Goal: Information Seeking & Learning: Learn about a topic

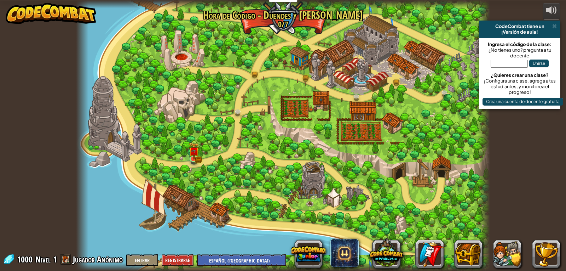
select select "es-419"
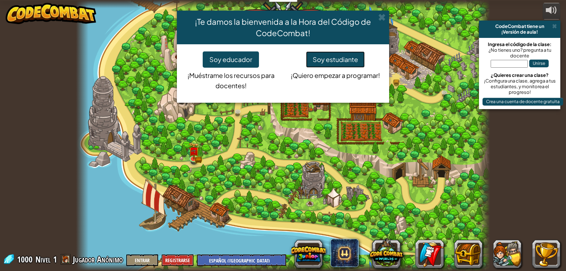
click at [324, 60] on button "Soy estudiante" at bounding box center [335, 59] width 59 height 16
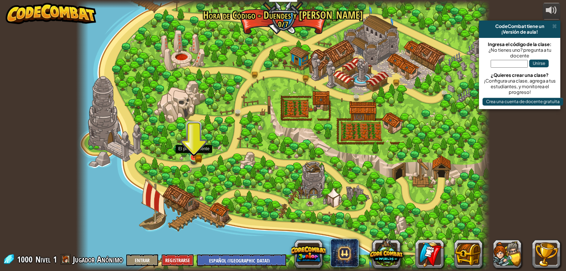
click at [191, 149] on img at bounding box center [194, 147] width 6 height 6
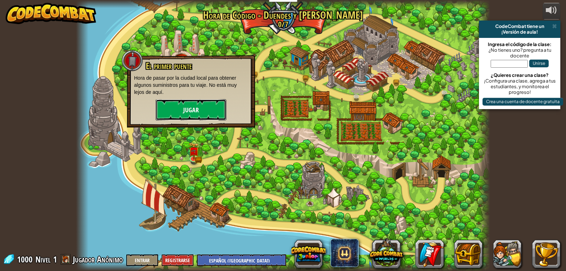
click at [202, 107] on button "Jugar" at bounding box center [191, 109] width 71 height 21
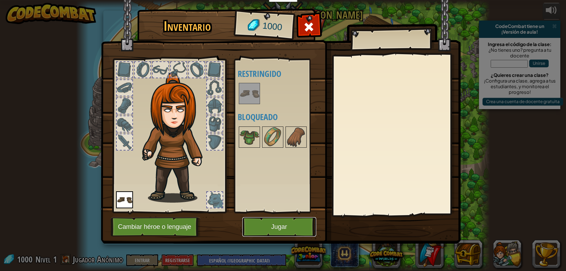
click at [290, 232] on button "Jugar" at bounding box center [279, 226] width 74 height 19
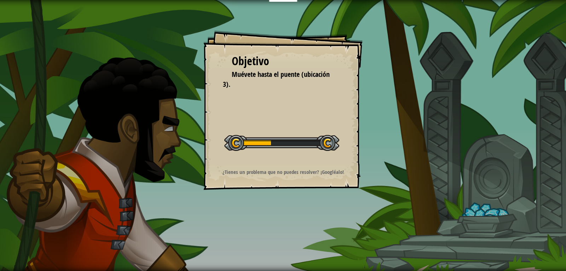
click at [307, 221] on div "Objetivo Muévete hasta el puente (ubicación 3). Iniciar nivel Error cargando de…" at bounding box center [283, 135] width 566 height 271
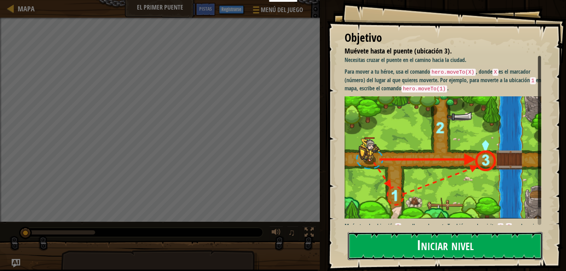
click at [463, 251] on button "Iniciar nivel" at bounding box center [445, 246] width 195 height 28
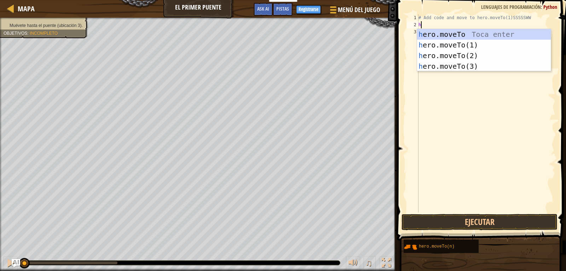
scroll to position [3, 0]
click at [462, 70] on div "h e r o.moveTo Toca enter h e r o.moveTo(1) Toca enter h e r o.moveTo(2) Toca e…" at bounding box center [484, 61] width 134 height 64
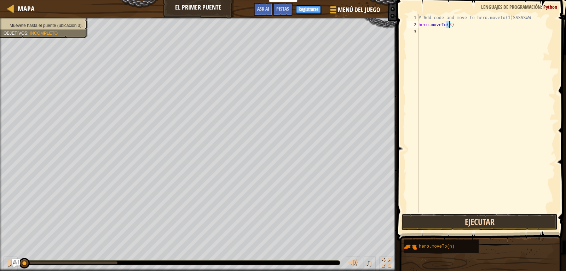
type textarea "hero.moveTo(3)"
click at [488, 218] on button "Ejecutar" at bounding box center [479, 222] width 156 height 16
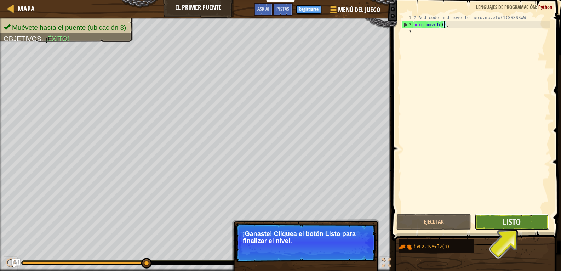
click at [487, 222] on button "Listo" at bounding box center [511, 222] width 74 height 16
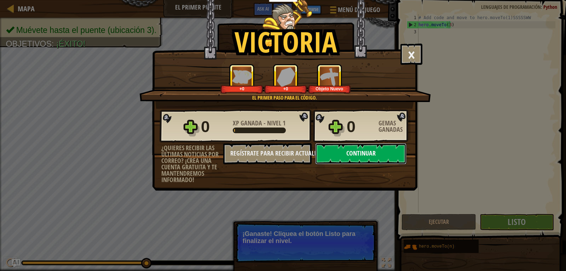
click at [391, 162] on button "Continuar" at bounding box center [360, 153] width 91 height 21
select select "es-419"
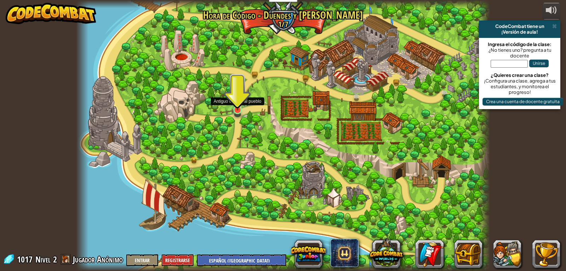
click at [241, 110] on img at bounding box center [237, 98] width 11 height 24
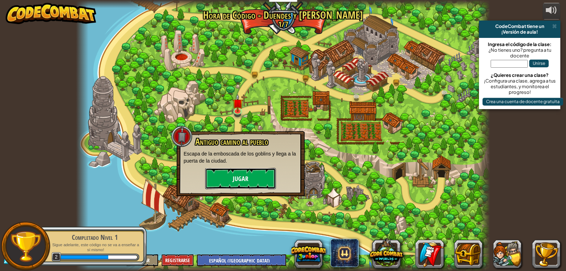
click at [242, 173] on button "Jugar" at bounding box center [240, 178] width 71 height 21
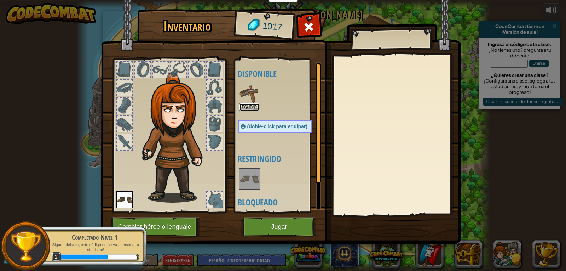
click at [254, 105] on button "Equipar" at bounding box center [249, 106] width 20 height 7
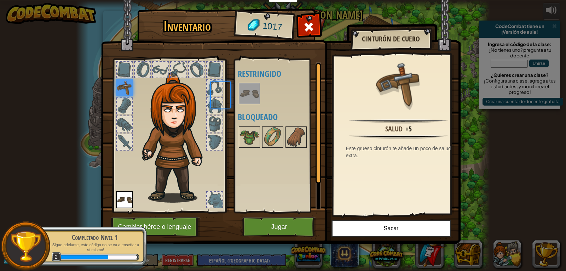
click at [254, 105] on div "Disponible Equipar (doble-click para equipar) Restringido Bloqueado" at bounding box center [282, 135] width 89 height 147
click at [418, 226] on button "Sacar" at bounding box center [391, 228] width 120 height 18
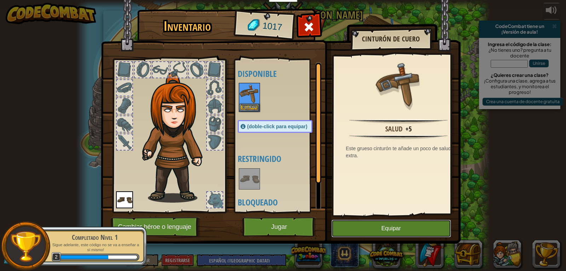
click at [352, 230] on button "Equipar" at bounding box center [391, 228] width 120 height 18
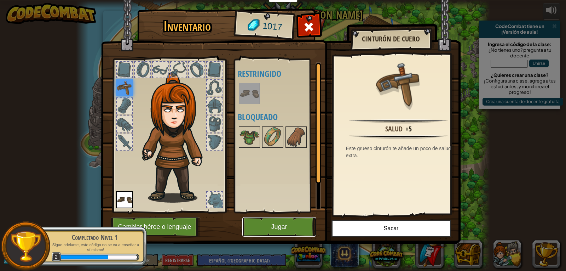
click at [277, 229] on button "Jugar" at bounding box center [279, 226] width 74 height 19
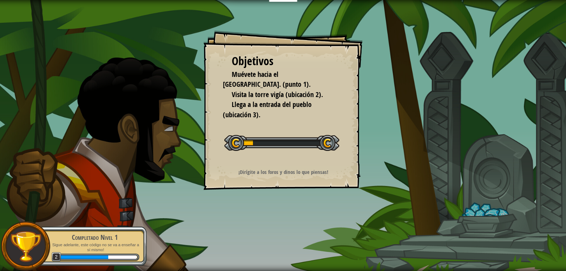
click at [281, 202] on div "Objetivos Muévete hacia el [GEOGRAPHIC_DATA]. (punto 1). Visita la [GEOGRAPHIC_…" at bounding box center [283, 135] width 566 height 271
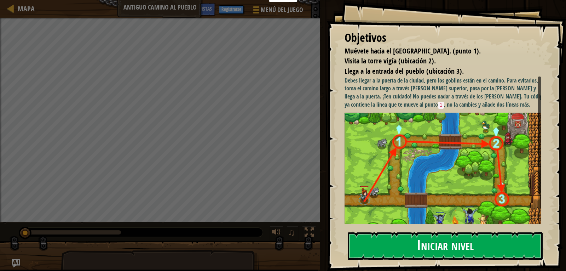
click at [401, 243] on button "Iniciar nivel" at bounding box center [445, 246] width 195 height 28
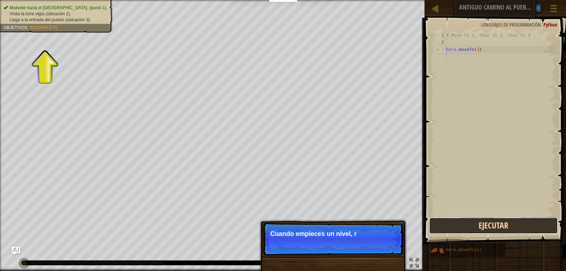
click at [465, 229] on button "Ejecutar" at bounding box center [493, 225] width 129 height 16
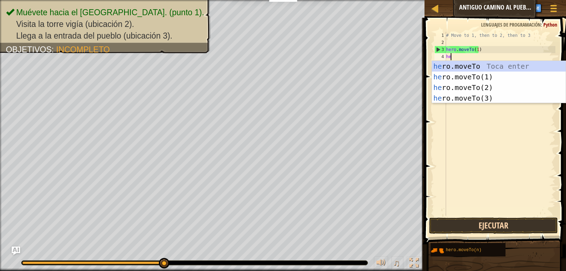
scroll to position [3, 0]
click at [498, 68] on div "her o.moveTo Toca enter her o.moveTo(1) Toca enter her o.moveTo(2) Toca enter h…" at bounding box center [499, 93] width 134 height 64
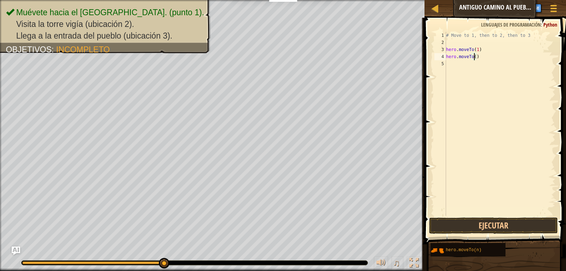
scroll to position [3, 2]
type textarea "hero.moveTo(2)"
click at [486, 229] on button "Ejecutar" at bounding box center [493, 225] width 129 height 16
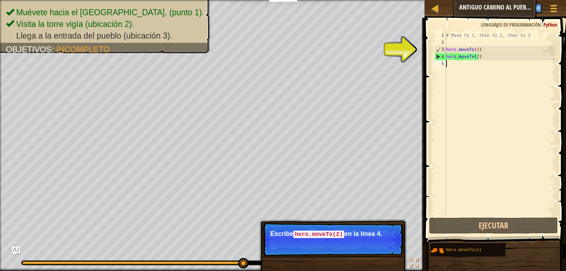
click at [450, 62] on div "# Move to 1, then to 2, then to 3 hero . moveTo ( 1 ) hero . moveTo ( 2 )" at bounding box center [500, 131] width 111 height 198
type textarea "h"
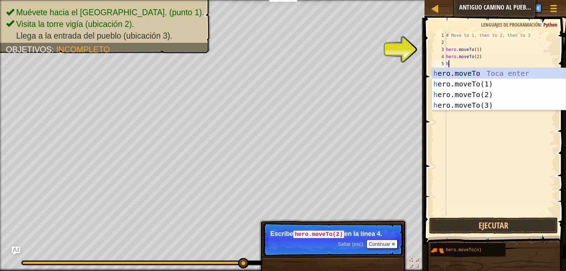
click at [467, 110] on div "# Move to 1, then to 2, then to 3 hero . moveTo ( 1 ) hero . moveTo ( 2 ) h" at bounding box center [500, 131] width 111 height 198
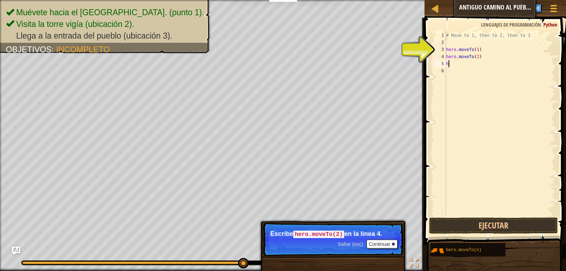
click at [448, 63] on div "# Move to 1, then to 2, then to 3 hero . moveTo ( 1 ) hero . moveTo ( 2 ) h" at bounding box center [500, 131] width 111 height 198
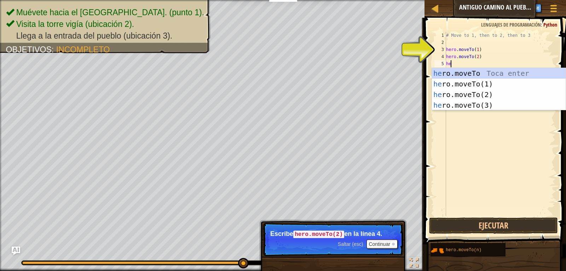
scroll to position [3, 0]
click at [471, 103] on div "her o.moveTo Toca enter her o.moveTo(1) Toca enter her o.moveTo(2) Toca enter h…" at bounding box center [499, 100] width 134 height 64
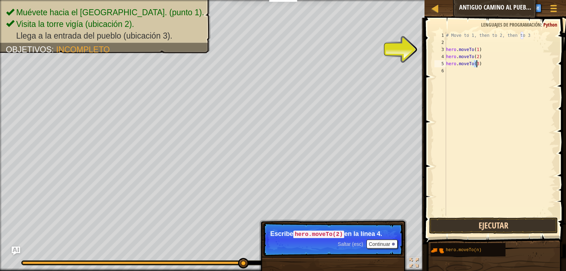
type textarea "hero.moveTo(3)"
click at [482, 224] on button "Ejecutar" at bounding box center [493, 225] width 129 height 16
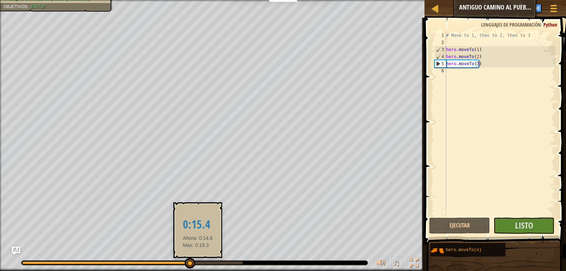
drag, startPoint x: 180, startPoint y: 264, endPoint x: 198, endPoint y: 261, distance: 18.3
click at [198, 261] on div at bounding box center [195, 262] width 346 height 4
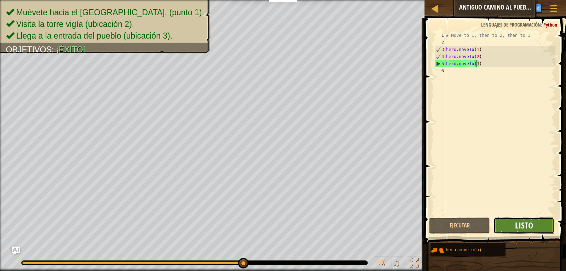
click at [516, 224] on span "Listo" at bounding box center [524, 224] width 18 height 11
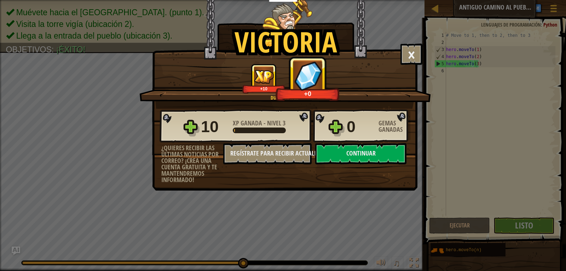
click at [330, 125] on div "10 XP Ganada - Nivel 3 0 Gemas Ganadas" at bounding box center [285, 126] width 251 height 34
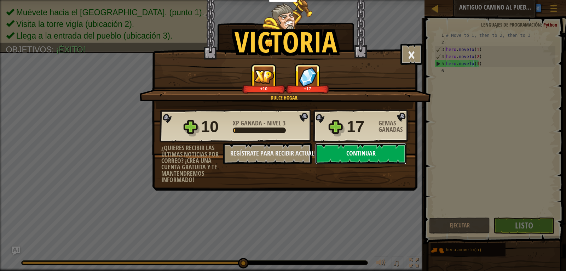
click at [342, 156] on button "Continuar" at bounding box center [360, 153] width 91 height 21
select select "es-419"
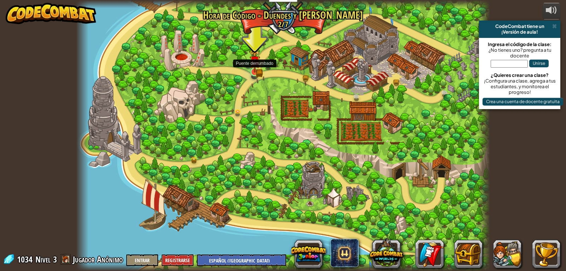
click at [254, 72] on img at bounding box center [254, 61] width 11 height 23
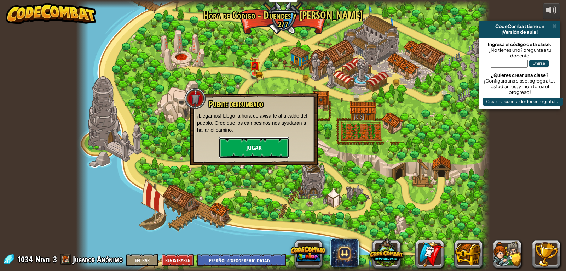
click at [268, 142] on button "Jugar" at bounding box center [254, 147] width 71 height 21
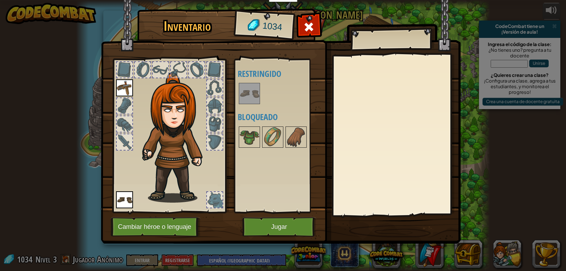
click at [257, 152] on div "Disponible Equipar (doble-click para equipar) Restringido Bloqueado" at bounding box center [282, 135] width 89 height 147
click at [271, 138] on img at bounding box center [273, 137] width 20 height 20
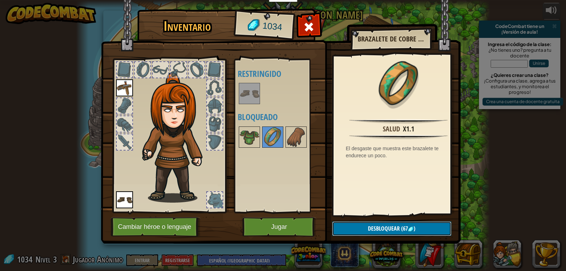
click at [426, 227] on button "Desbloquear (67 )" at bounding box center [391, 228] width 119 height 15
click at [296, 138] on img at bounding box center [296, 137] width 20 height 20
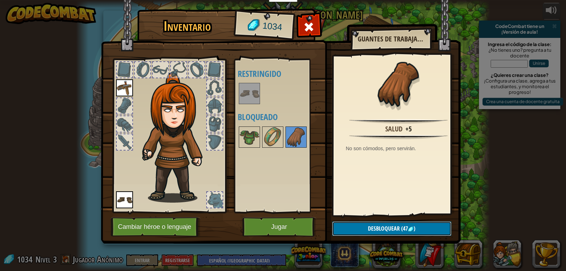
click at [375, 225] on span "Desbloquear" at bounding box center [384, 228] width 32 height 8
click at [245, 134] on img at bounding box center [249, 137] width 20 height 20
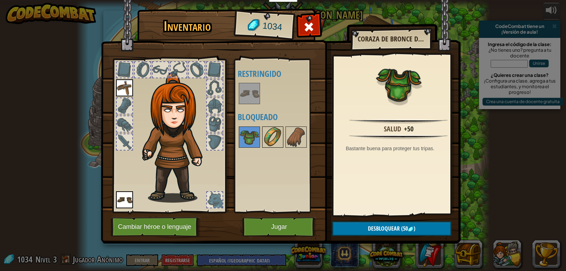
click at [272, 144] on img at bounding box center [273, 137] width 20 height 20
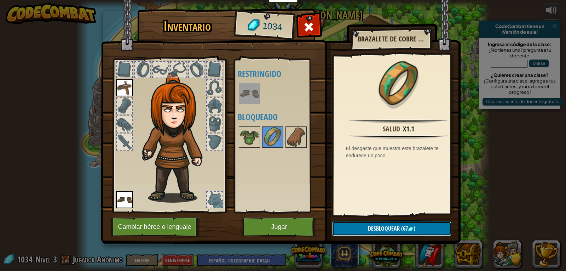
click at [382, 228] on span "Desbloquear" at bounding box center [384, 228] width 32 height 8
click at [380, 228] on button "Confirmar" at bounding box center [391, 228] width 119 height 15
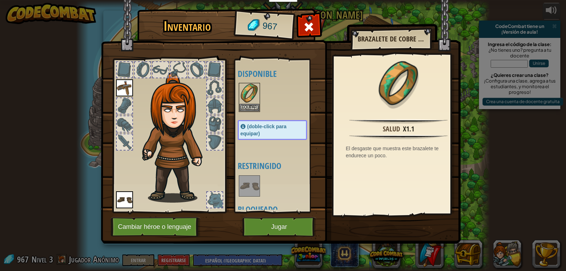
scroll to position [31, 0]
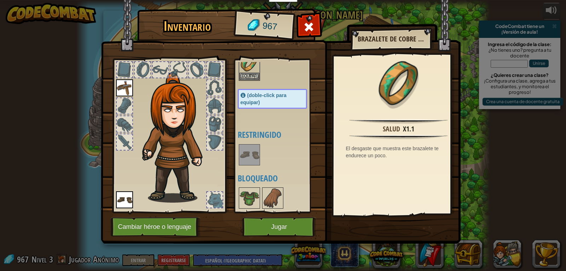
click at [248, 157] on img at bounding box center [249, 155] width 20 height 20
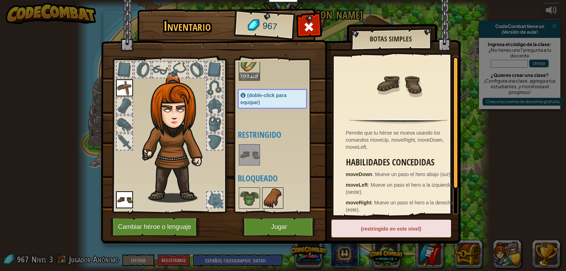
click at [273, 199] on img at bounding box center [273, 198] width 20 height 20
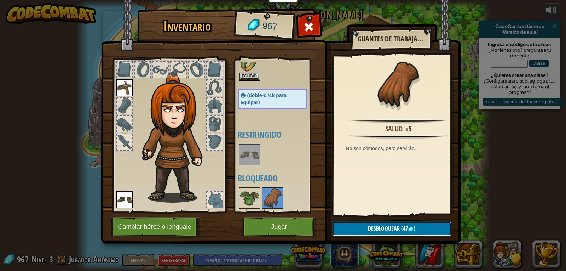
click at [355, 226] on button "Desbloquear (47 )" at bounding box center [391, 228] width 119 height 15
click at [357, 229] on button "Confirmar" at bounding box center [391, 228] width 119 height 15
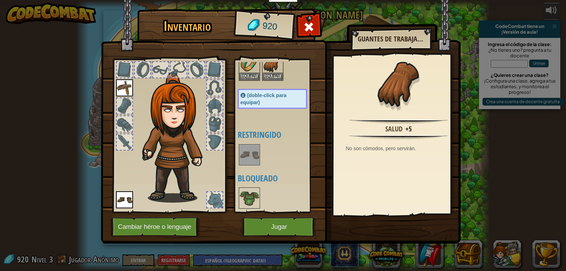
scroll to position [0, 0]
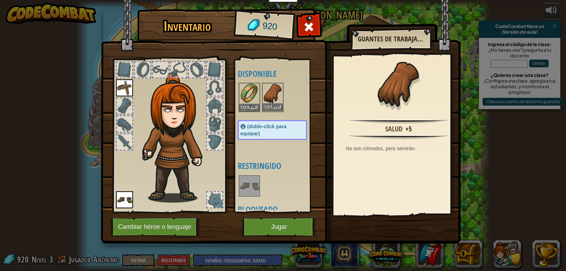
click at [274, 98] on img at bounding box center [273, 93] width 20 height 20
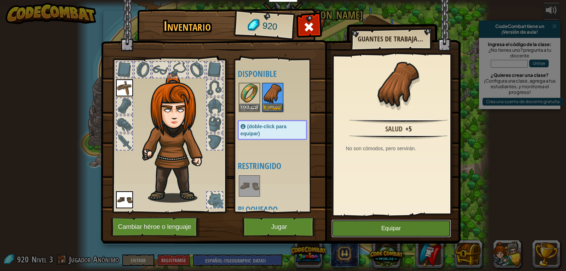
click at [421, 233] on button "Equipar" at bounding box center [391, 228] width 120 height 18
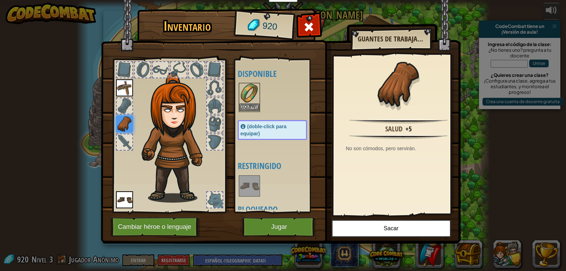
click at [251, 100] on img at bounding box center [249, 93] width 20 height 20
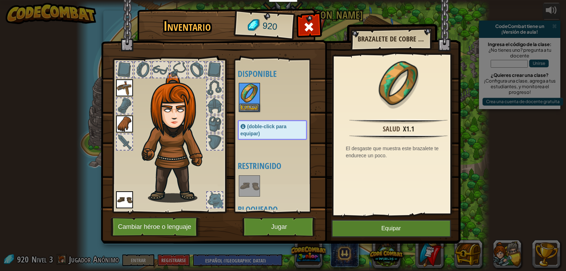
click at [264, 116] on div "Disponible Equipar [GEOGRAPHIC_DATA] [GEOGRAPHIC_DATA] (doble-click para equipa…" at bounding box center [279, 135] width 83 height 147
click at [122, 123] on img at bounding box center [124, 123] width 17 height 17
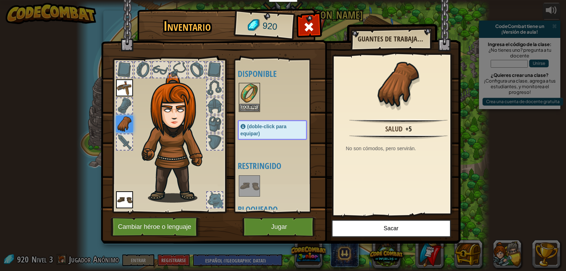
click at [125, 90] on img at bounding box center [124, 87] width 17 height 17
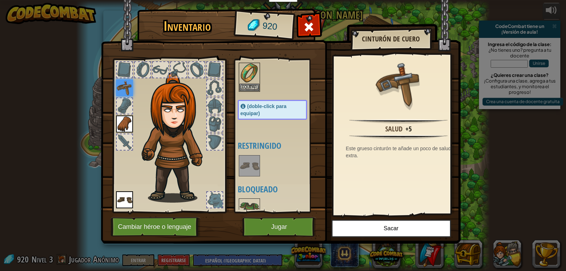
scroll to position [31, 0]
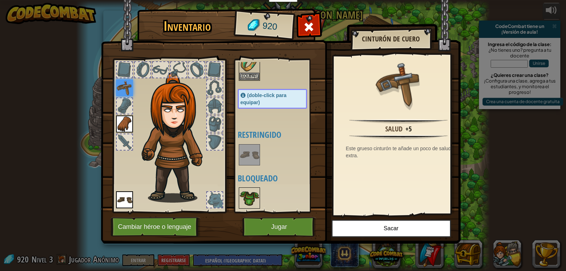
click at [249, 204] on img at bounding box center [249, 198] width 20 height 20
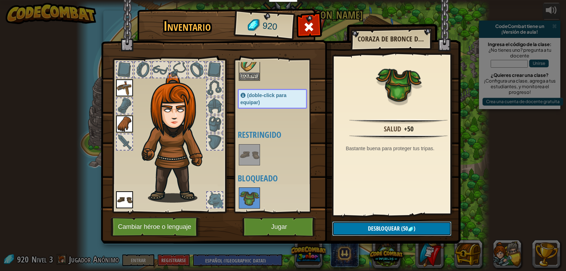
click at [385, 226] on span "Desbloquear" at bounding box center [384, 228] width 32 height 8
click at [385, 222] on button "Confirmar" at bounding box center [391, 228] width 119 height 15
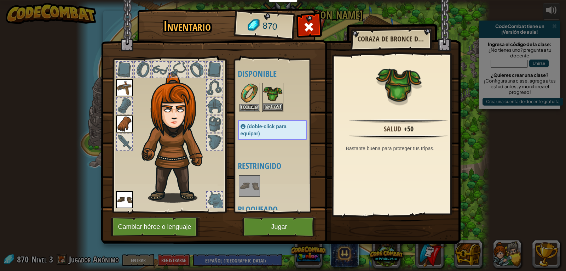
click at [265, 101] on img at bounding box center [273, 93] width 20 height 20
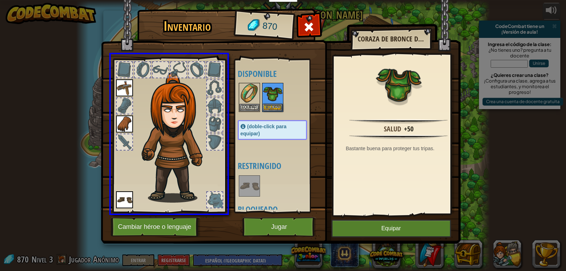
drag, startPoint x: 269, startPoint y: 101, endPoint x: 116, endPoint y: 87, distance: 153.8
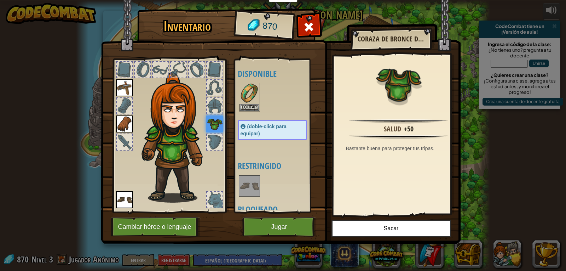
click at [215, 118] on img at bounding box center [214, 123] width 17 height 17
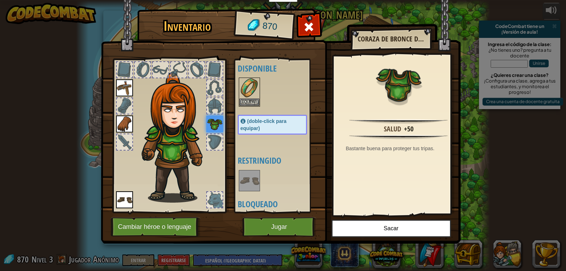
scroll to position [8, 0]
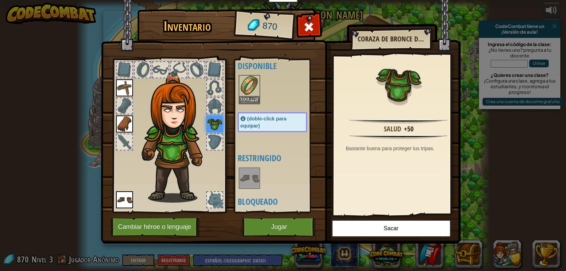
click at [238, 177] on div at bounding box center [279, 177] width 83 height 23
click at [244, 177] on img at bounding box center [249, 178] width 20 height 20
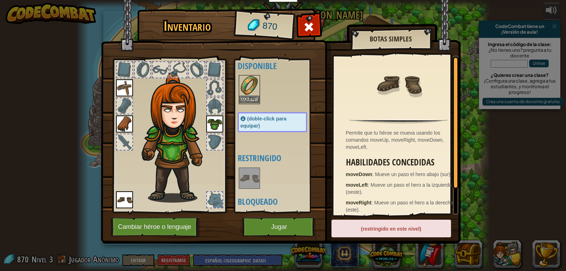
click at [247, 92] on img at bounding box center [249, 86] width 20 height 20
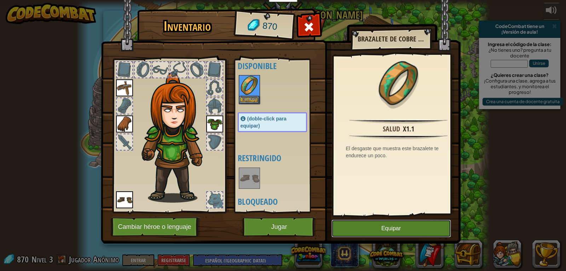
click at [357, 229] on button "Equipar" at bounding box center [391, 228] width 120 height 18
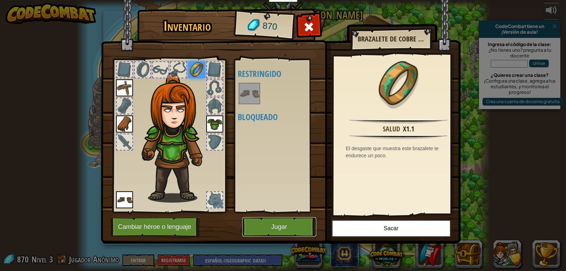
click at [297, 222] on button "Jugar" at bounding box center [279, 226] width 74 height 19
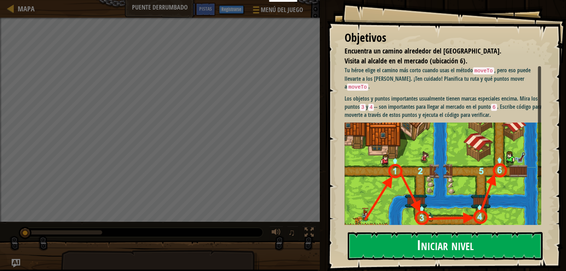
click at [386, 239] on button "Iniciar nivel" at bounding box center [445, 246] width 195 height 28
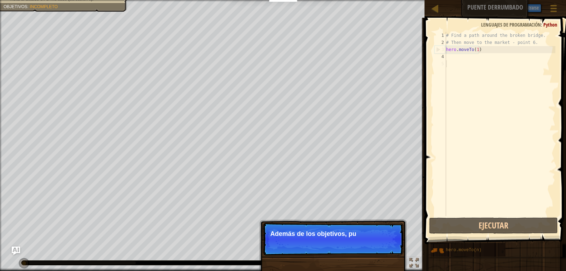
click at [451, 57] on div "# Find a path around the broken bridge. # Then move to the market - point 6. he…" at bounding box center [500, 131] width 111 height 198
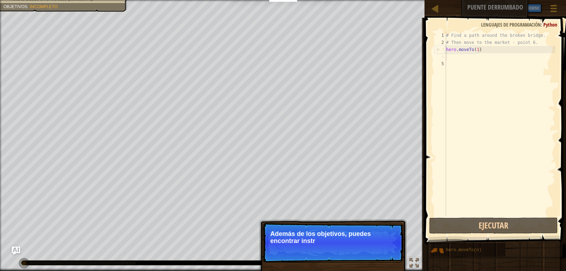
click at [451, 56] on div "# Find a path around the broken bridge. # Then move to the market - point 6. he…" at bounding box center [500, 131] width 111 height 198
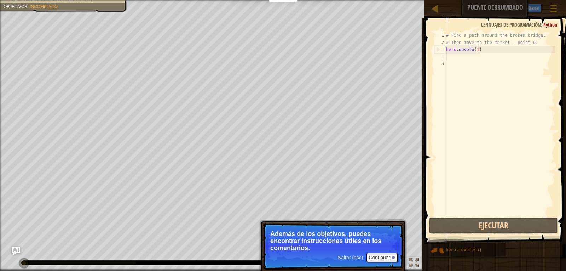
click at [463, 234] on span at bounding box center [495, 120] width 147 height 247
click at [379, 255] on button "Continuar" at bounding box center [381, 257] width 31 height 9
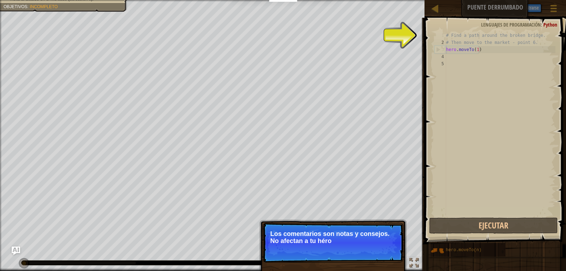
click at [480, 34] on div "# Find a path around the broken bridge. # Then move to the market - point 6. he…" at bounding box center [500, 131] width 111 height 198
type textarea "# Find a path around the broken bridge."
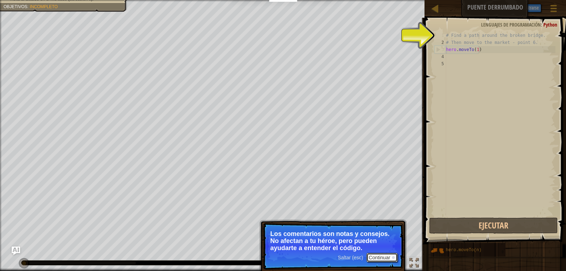
click at [383, 257] on button "Continuar" at bounding box center [381, 257] width 31 height 9
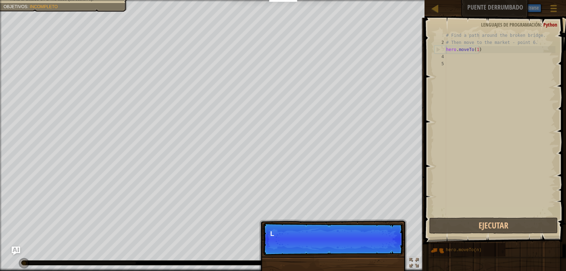
scroll to position [3, 3]
click at [376, 231] on p "Los objetos y" at bounding box center [333, 233] width 126 height 7
click at [376, 231] on p "Los objetos y ubicaci" at bounding box center [333, 233] width 126 height 7
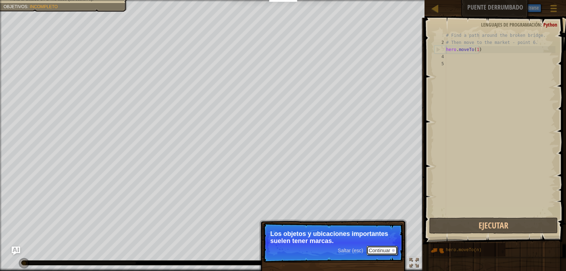
click at [371, 247] on button "Continuar" at bounding box center [381, 249] width 31 height 9
click at [382, 245] on button "Continuar" at bounding box center [381, 249] width 31 height 9
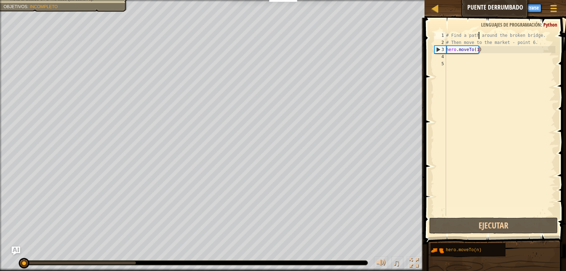
click at [445, 56] on div "4" at bounding box center [440, 56] width 12 height 7
click at [448, 58] on div "# Find a path around the broken bridge. # Then move to the market - point 6. he…" at bounding box center [500, 131] width 111 height 198
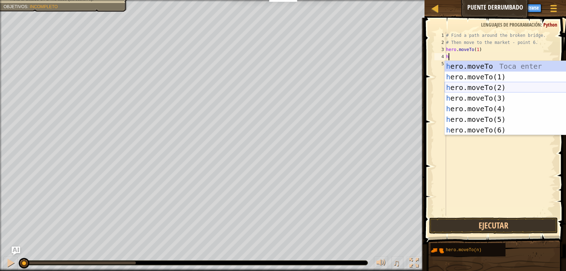
click at [480, 86] on div "h ero.moveTo Toca enter h ero.moveTo(1) Toca enter h ero.moveTo(2) Toca enter h…" at bounding box center [512, 108] width 134 height 95
type textarea "hero.moveTo(2)"
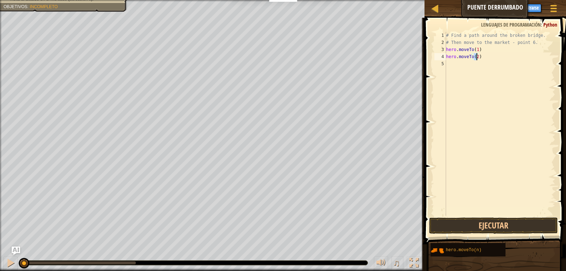
click at [454, 70] on div "# Find a path around the broken bridge. # Then move to the market - point 6. he…" at bounding box center [500, 131] width 111 height 198
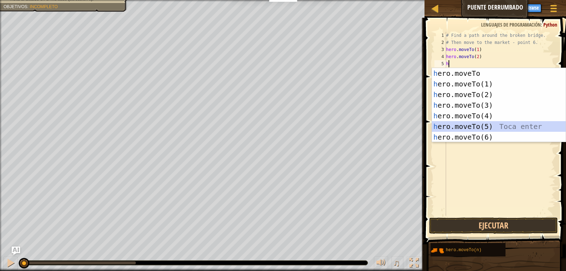
click at [483, 124] on div "h ero.moveTo Toca enter h ero.moveTo(1) Toca enter h ero.moveTo(2) Toca enter h…" at bounding box center [499, 115] width 134 height 95
type textarea "hero.moveTo(5)"
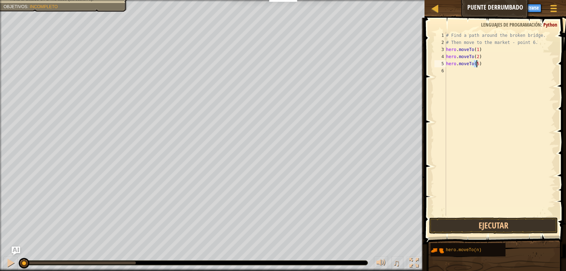
click at [459, 74] on div "# Find a path around the broken bridge. # Then move to the market - point 6. he…" at bounding box center [500, 131] width 111 height 198
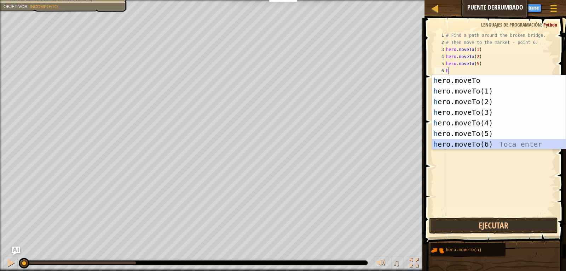
click at [477, 143] on div "h ero.moveTo Toca enter h ero.moveTo(1) Toca enter h ero.moveTo(2) Toca enter h…" at bounding box center [499, 122] width 134 height 95
type textarea "hero.moveTo(6)"
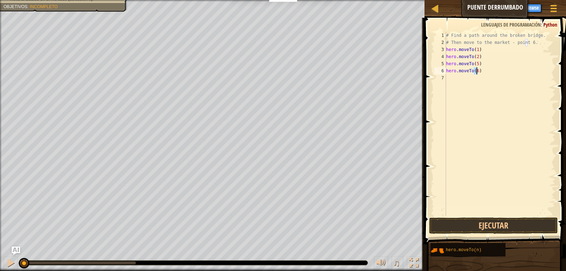
click at [448, 78] on div "# Find a path around the broken bridge. # Then move to the market - point 6. he…" at bounding box center [500, 131] width 111 height 198
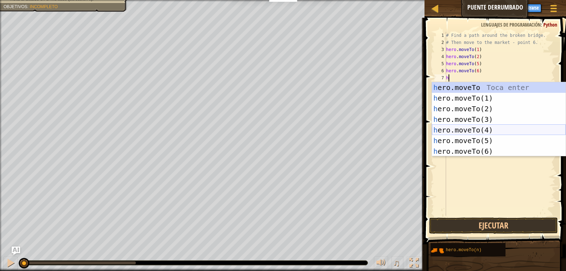
click at [468, 129] on div "h ero.moveTo Toca enter h ero.moveTo(1) Toca enter h ero.moveTo(2) Toca enter h…" at bounding box center [499, 129] width 134 height 95
type textarea "hero.moveTo(4)"
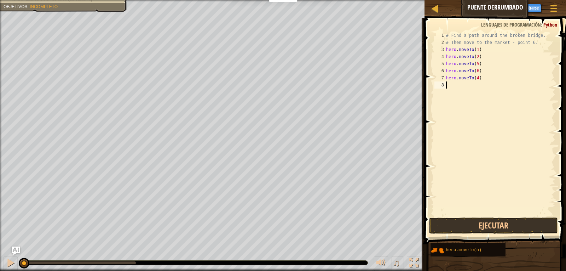
click at [448, 89] on div "# Find a path around the broken bridge. # Then move to the market - point 6. he…" at bounding box center [500, 131] width 111 height 198
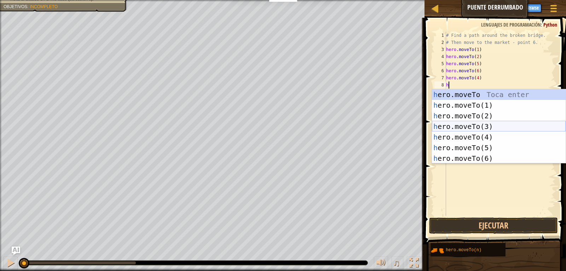
click at [465, 123] on div "h ero.moveTo Toca enter h ero.moveTo(1) Toca enter h ero.moveTo(2) Toca enter h…" at bounding box center [499, 136] width 134 height 95
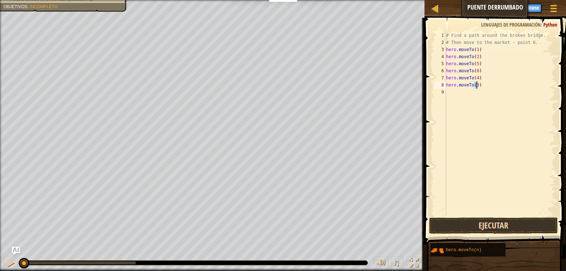
type textarea "hero.moveTo(3)"
click at [520, 222] on button "Ejecutar" at bounding box center [493, 225] width 129 height 16
